Goal: Book appointment/travel/reservation

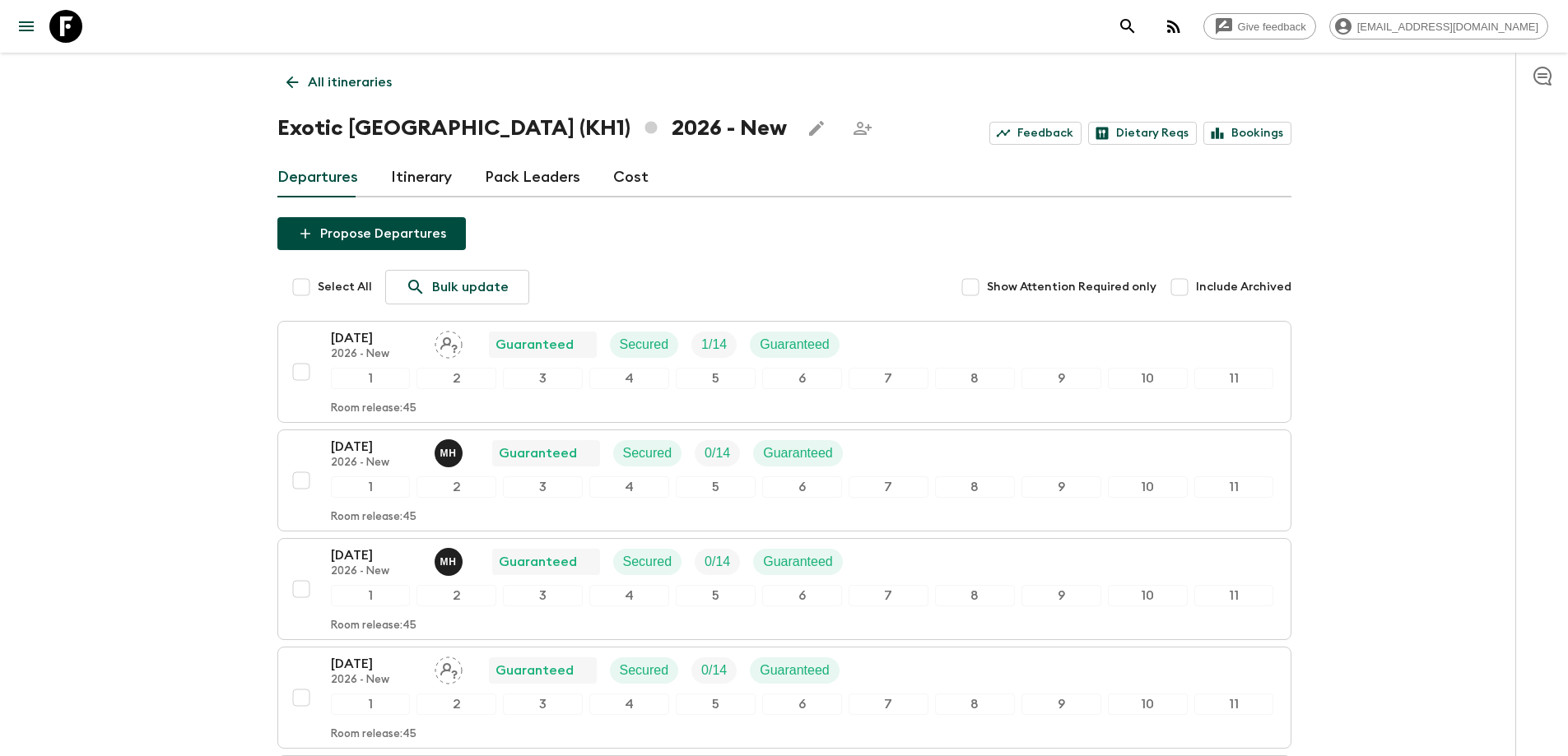
click at [294, 81] on icon at bounding box center [291, 81] width 18 height 18
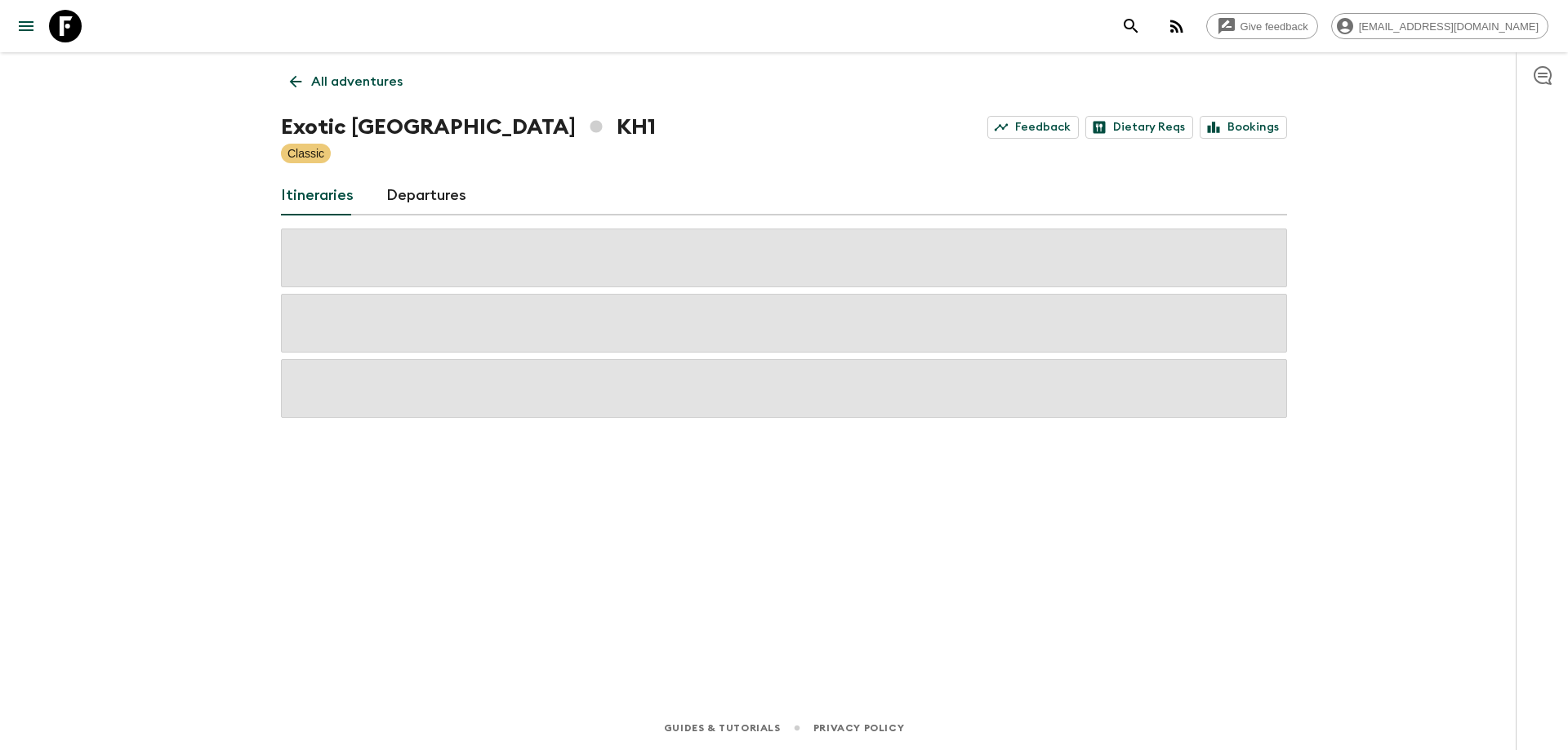
click at [295, 96] on link "All adventures" at bounding box center [346, 82] width 131 height 32
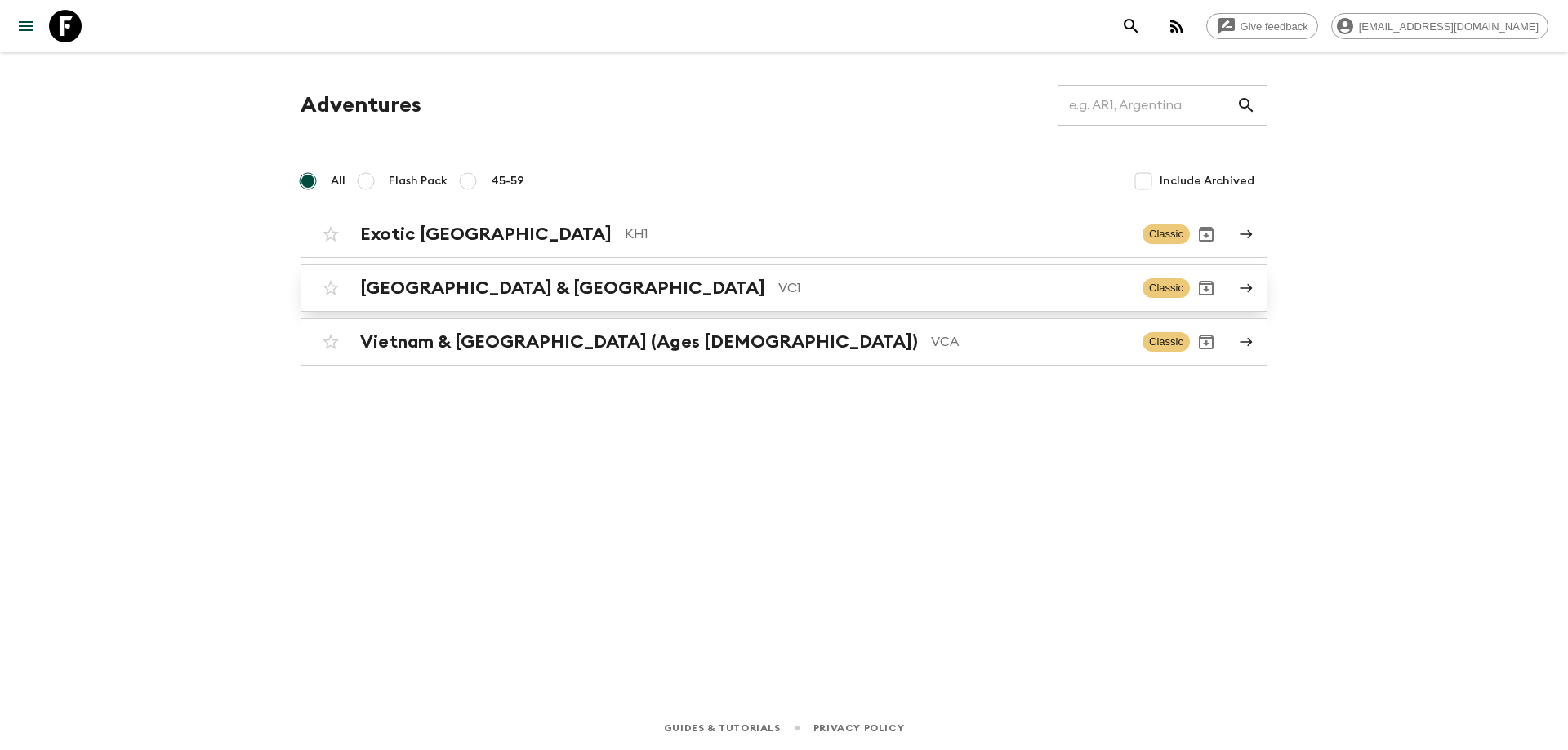
click at [517, 304] on link "Vietnam & Cambodia VC1 Classic" at bounding box center [784, 288] width 967 height 48
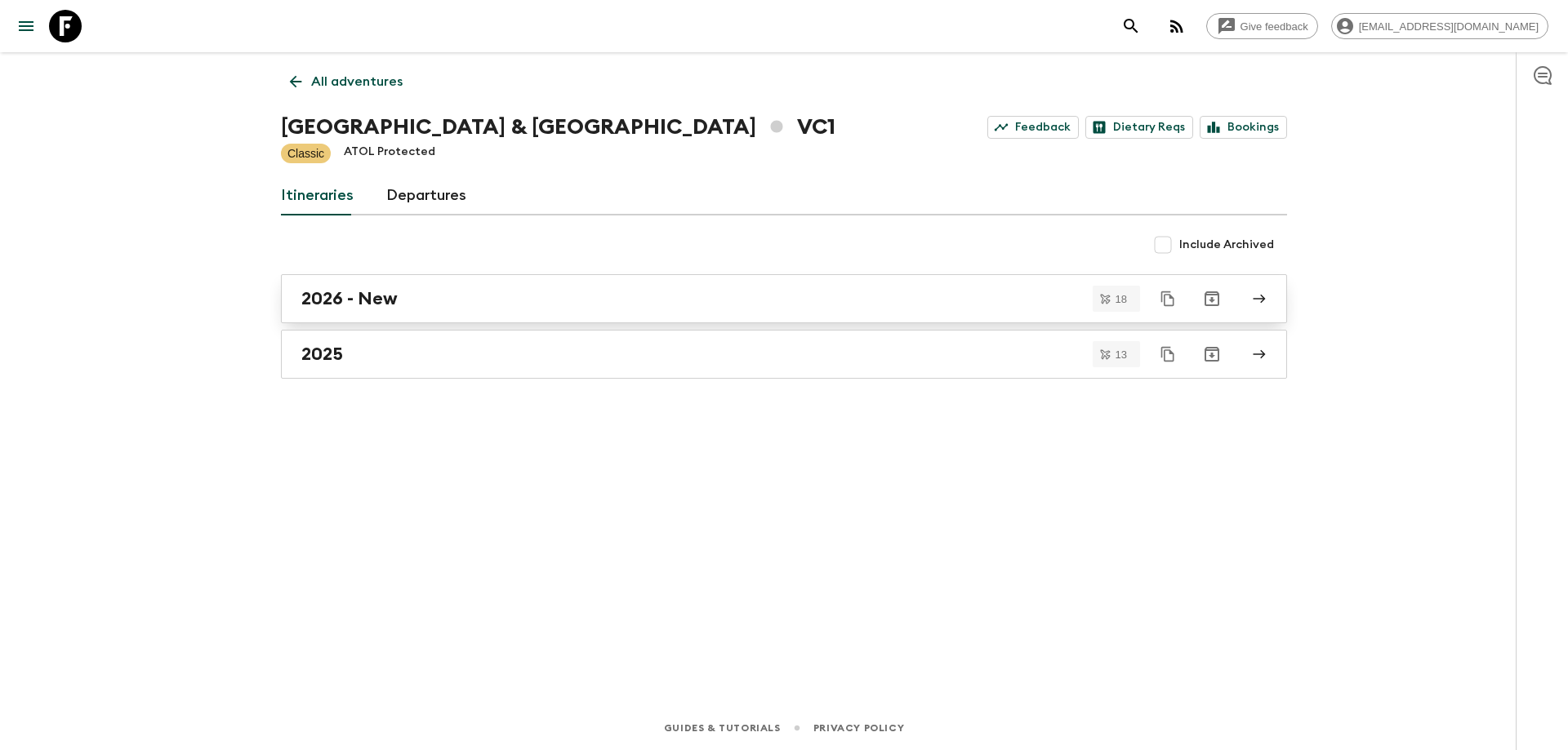
click at [391, 310] on link "2026 - New" at bounding box center [784, 299] width 1006 height 49
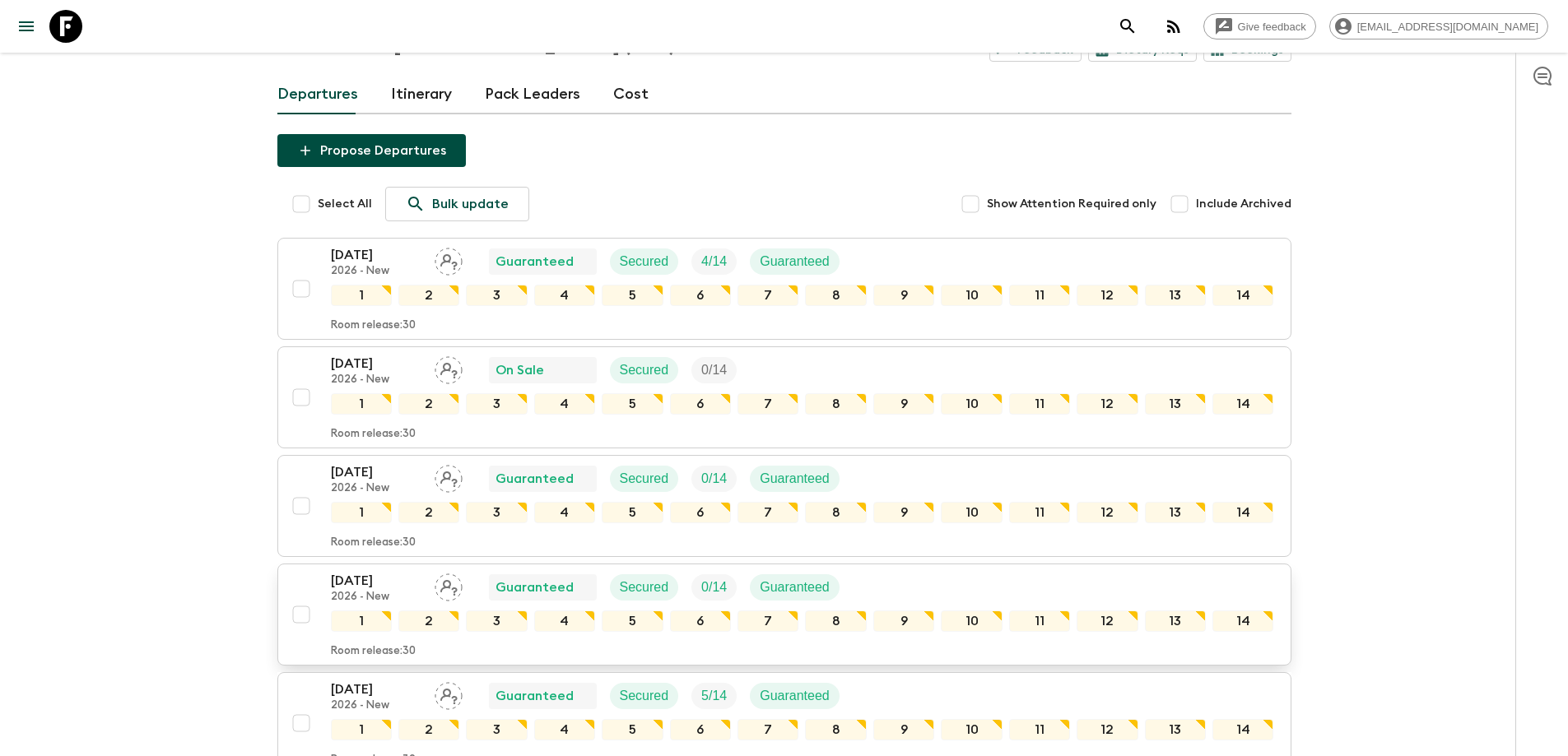
scroll to position [82, 0]
